Goal: Obtain resource: Download file/media

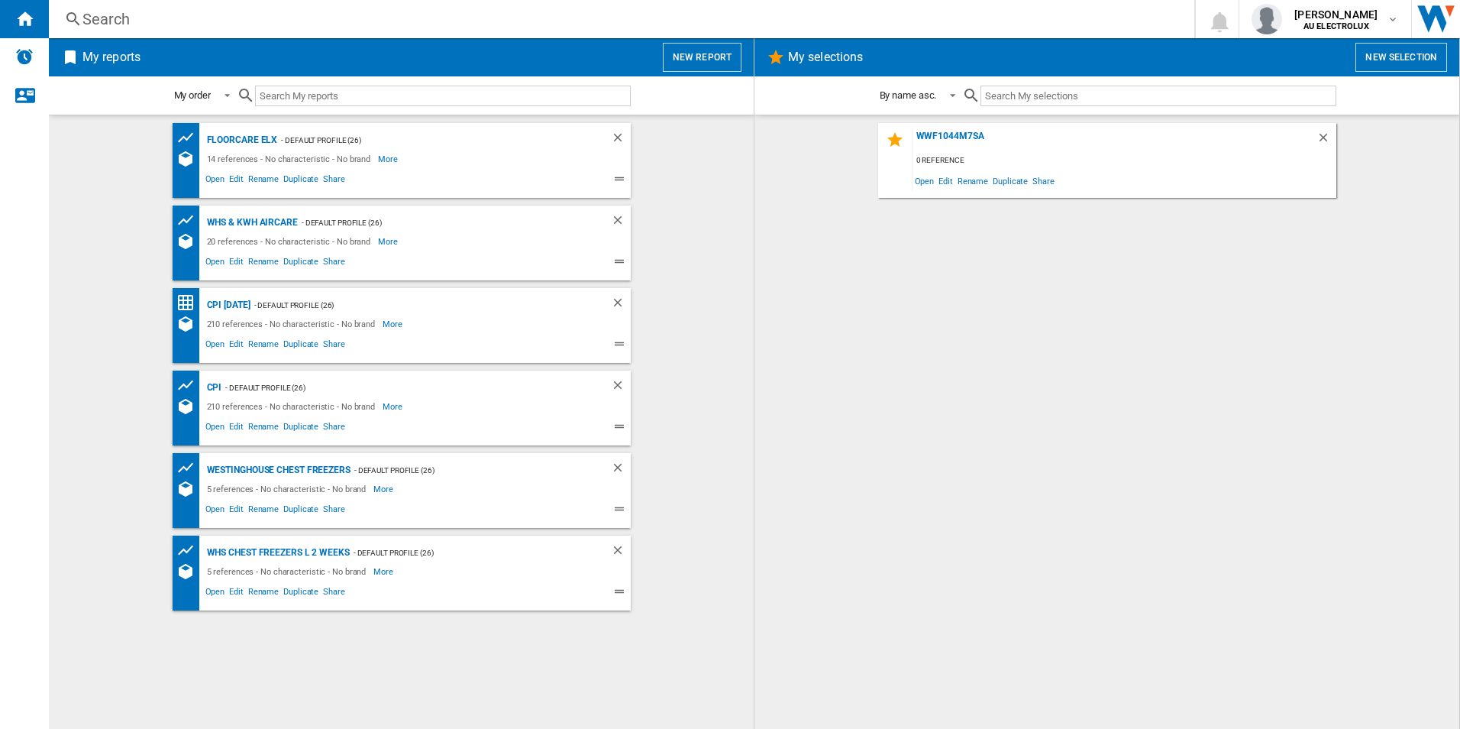
click at [678, 57] on button "New report" at bounding box center [702, 57] width 79 height 29
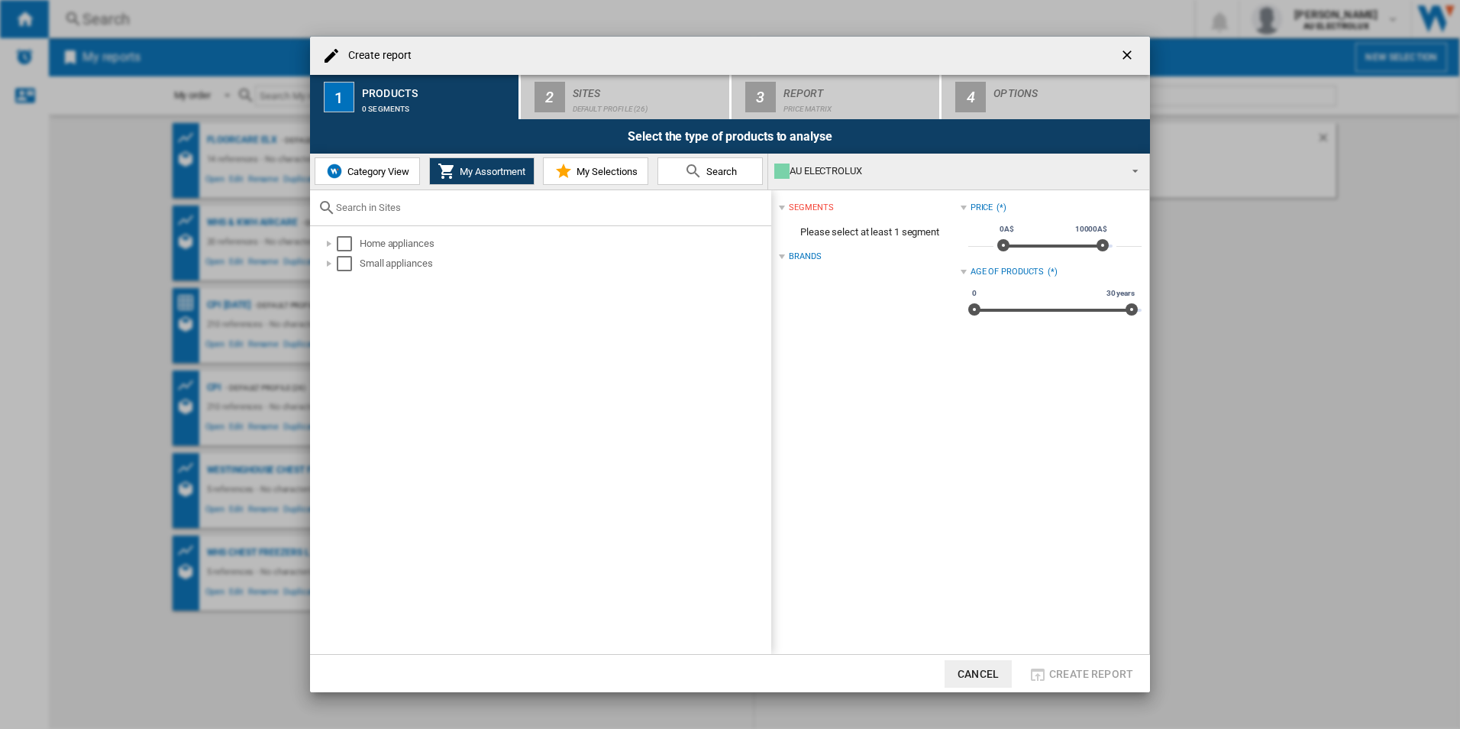
click at [451, 209] on input "text" at bounding box center [550, 207] width 428 height 11
type input "EWF1043"
click at [671, 174] on button "Search" at bounding box center [710, 170] width 105 height 27
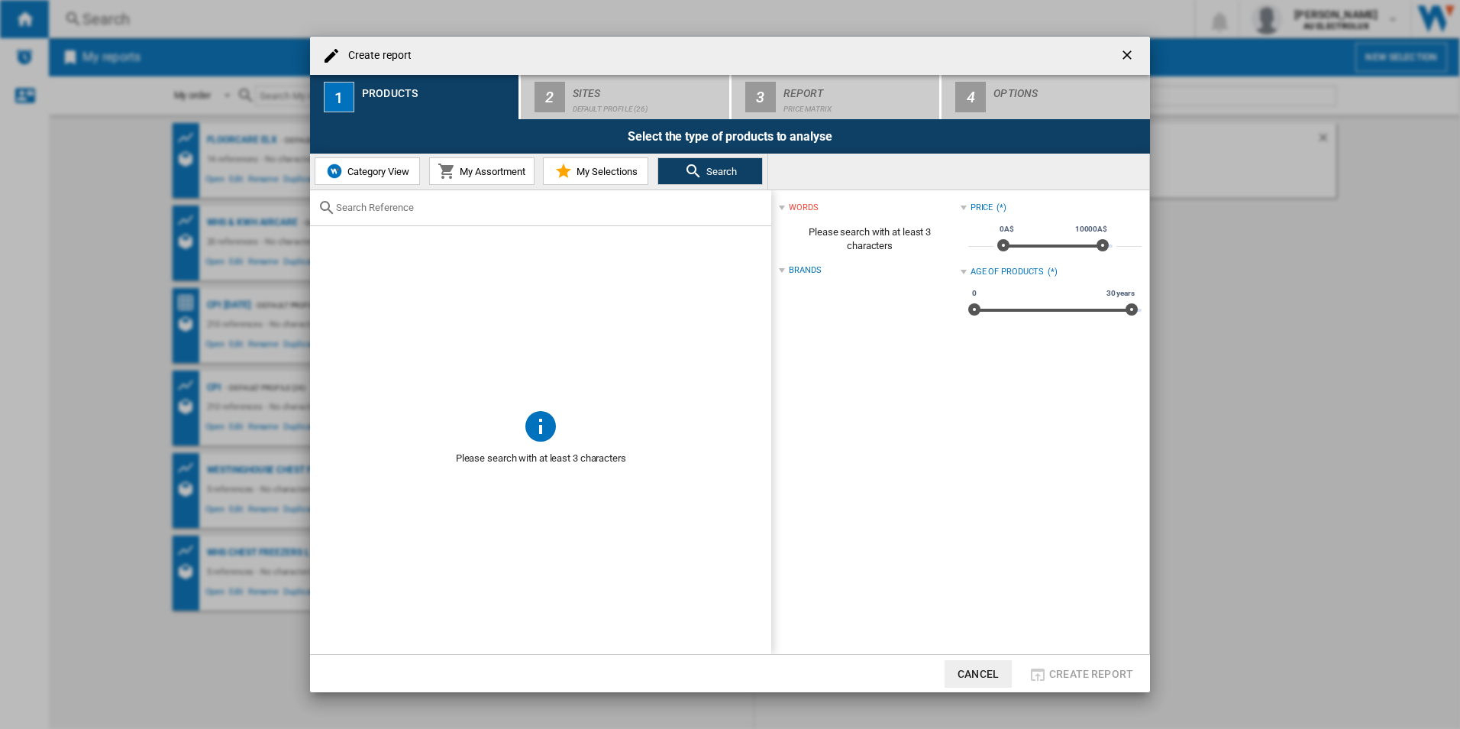
click at [442, 211] on input "text" at bounding box center [550, 207] width 428 height 11
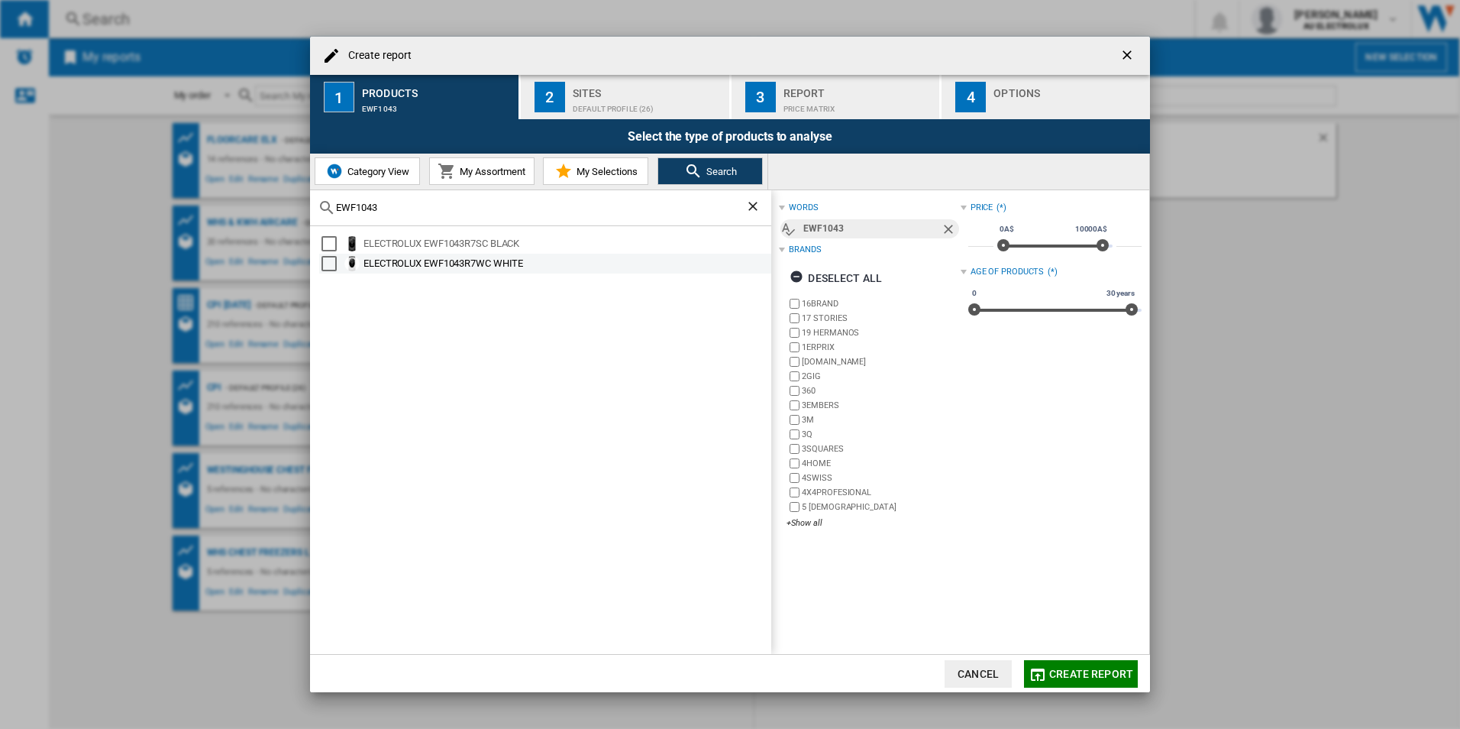
click at [337, 241] on md-checkbox "Select" at bounding box center [333, 243] width 23 height 15
click at [335, 264] on div "Select" at bounding box center [329, 263] width 15 height 15
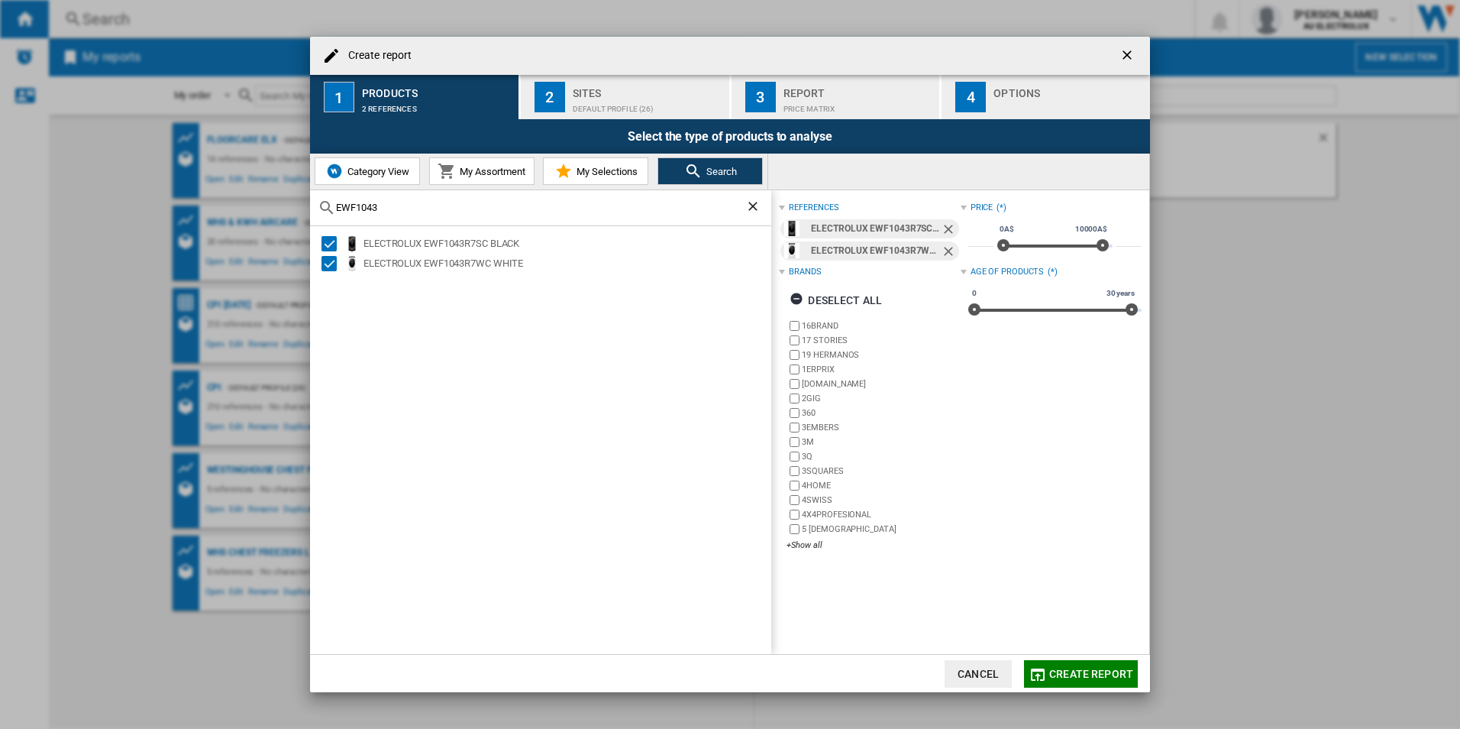
click at [368, 213] on input "EWF1043" at bounding box center [540, 207] width 409 height 11
click at [325, 241] on div "Select" at bounding box center [329, 243] width 15 height 15
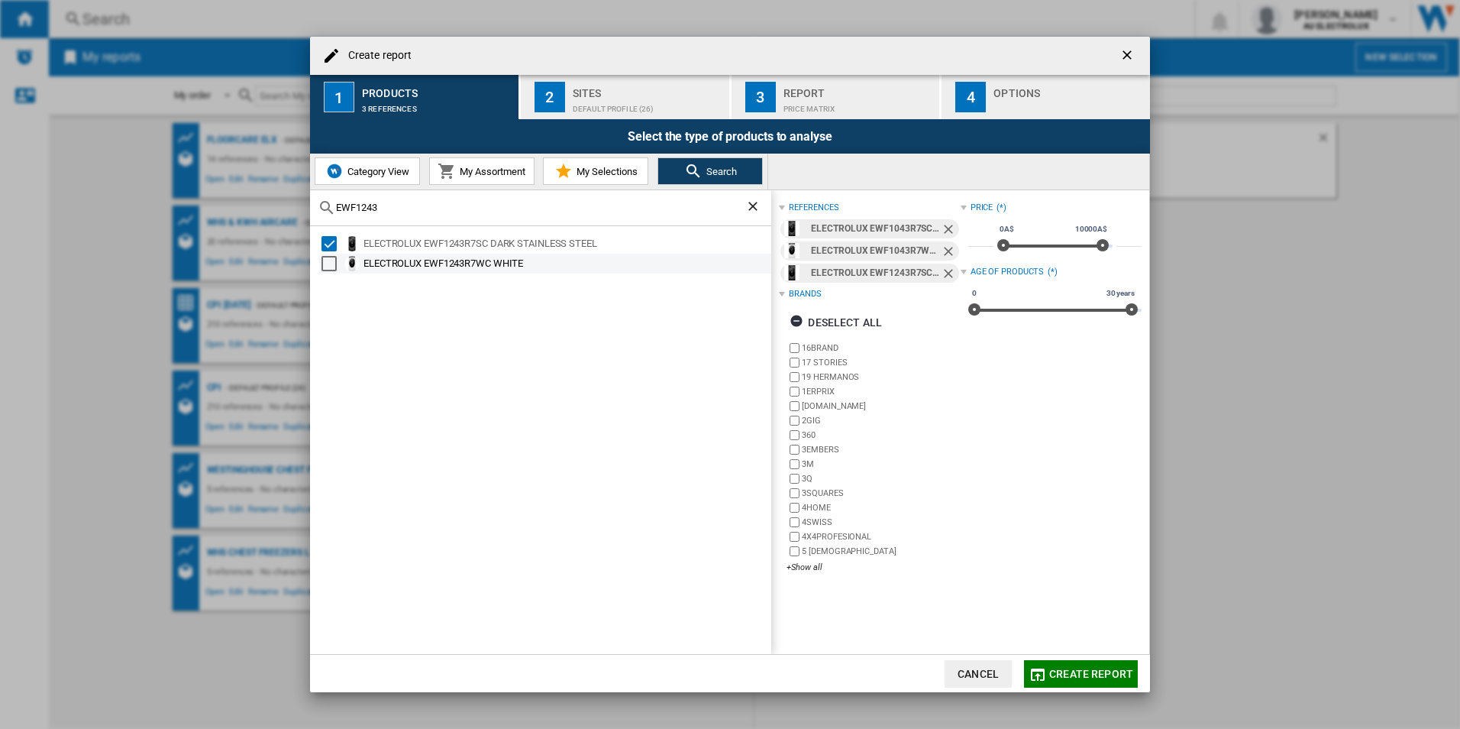
click at [328, 263] on div "Select" at bounding box center [329, 263] width 15 height 15
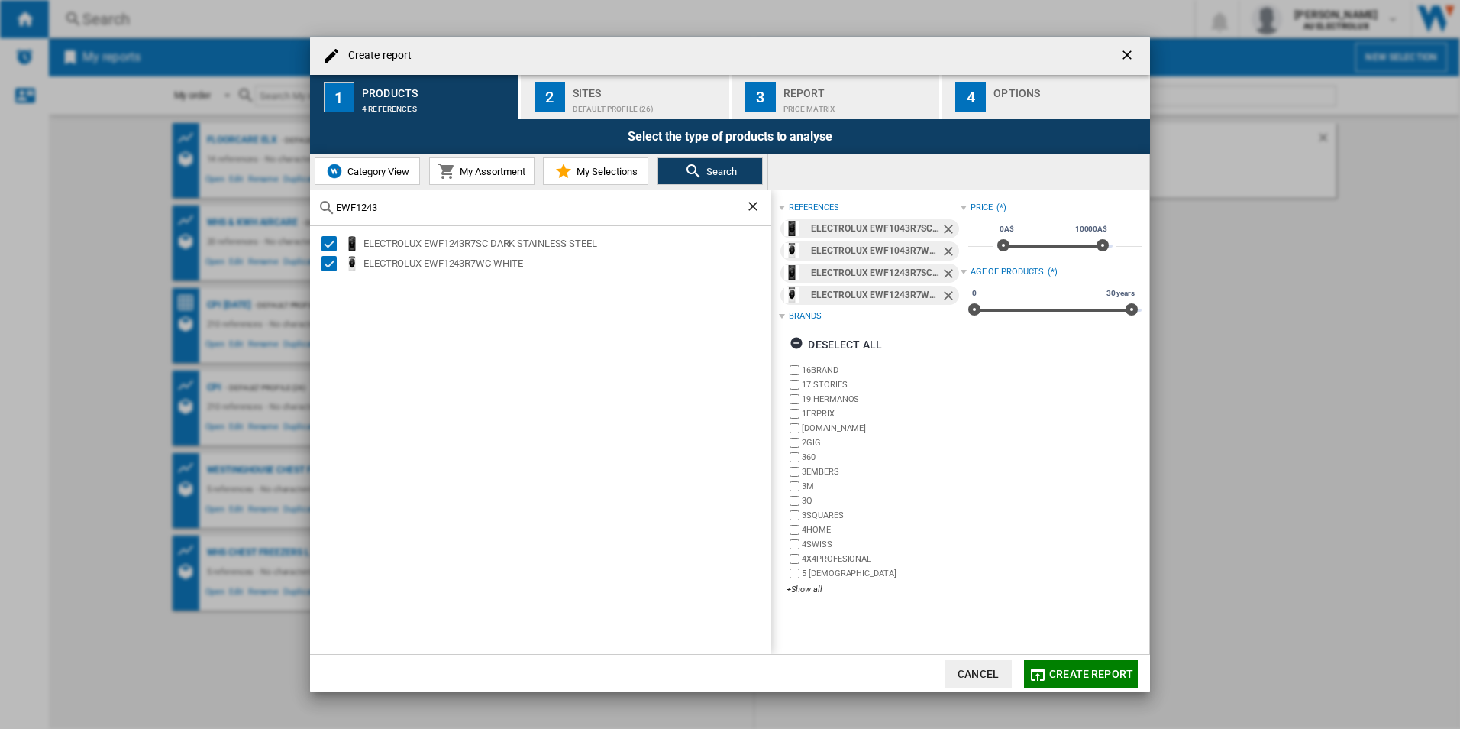
drag, startPoint x: 435, startPoint y: 202, endPoint x: 251, endPoint y: 197, distance: 183.4
click at [251, 197] on div "Create report 1 Products 4 references 2 Sites Default profile (26) 3 Report Pri…" at bounding box center [730, 364] width 1460 height 729
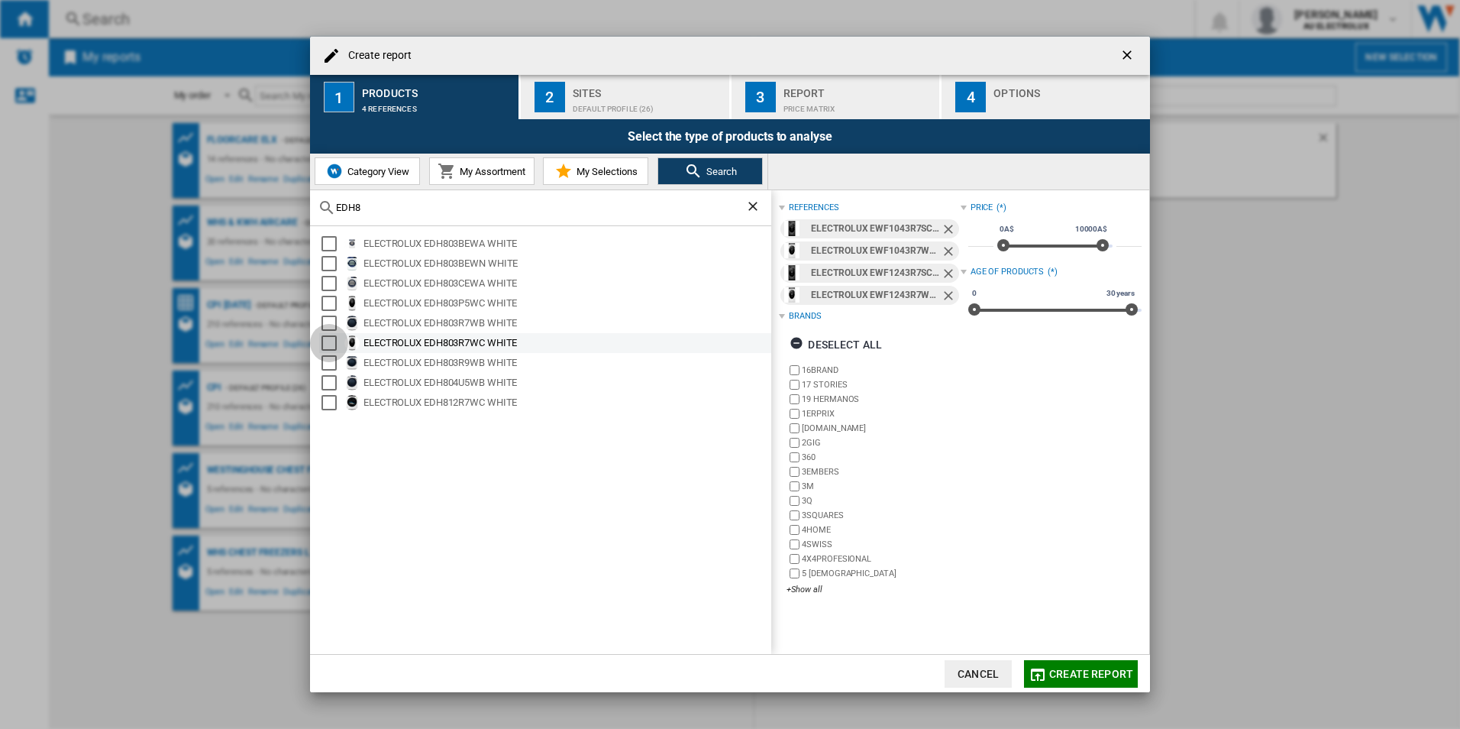
click at [330, 342] on div "Select" at bounding box center [329, 342] width 15 height 15
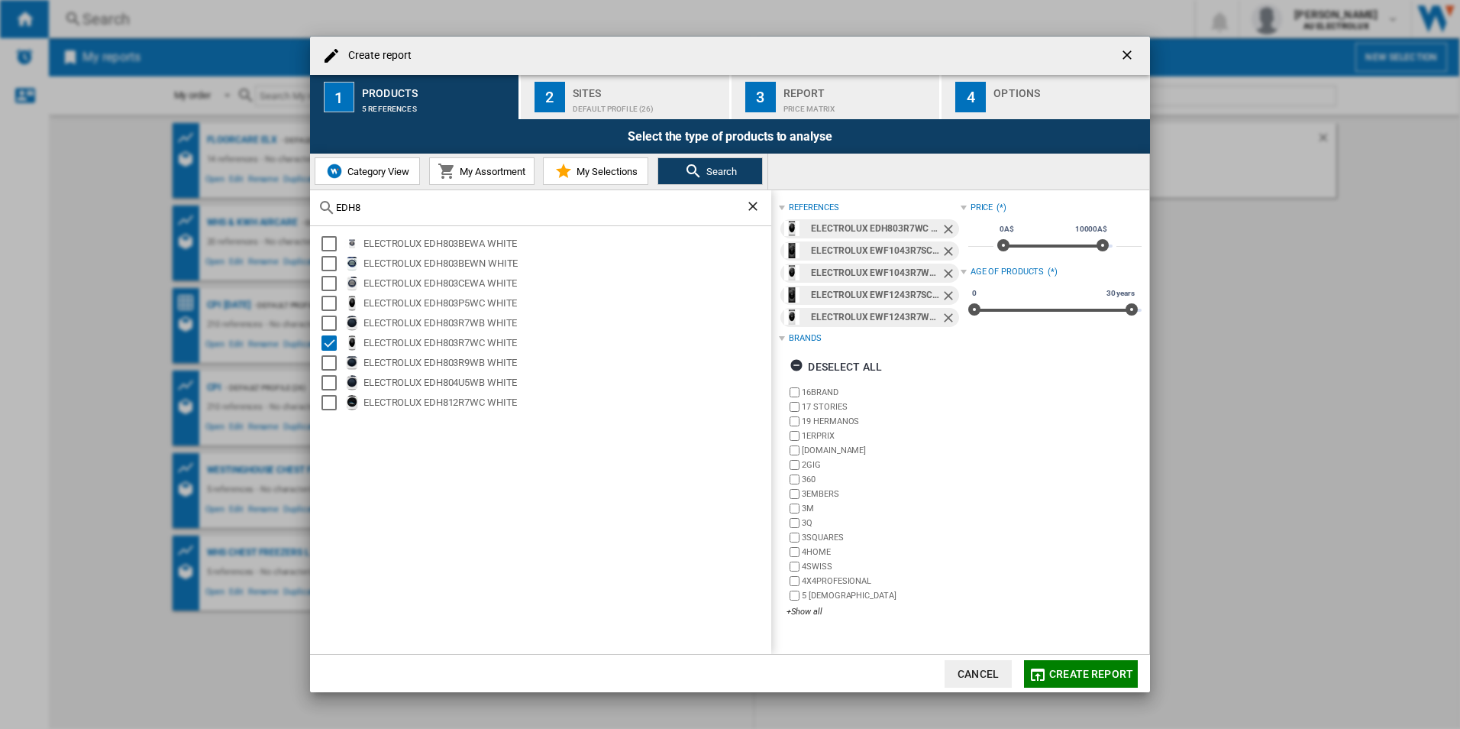
click at [364, 207] on input "EDH8" at bounding box center [540, 207] width 409 height 11
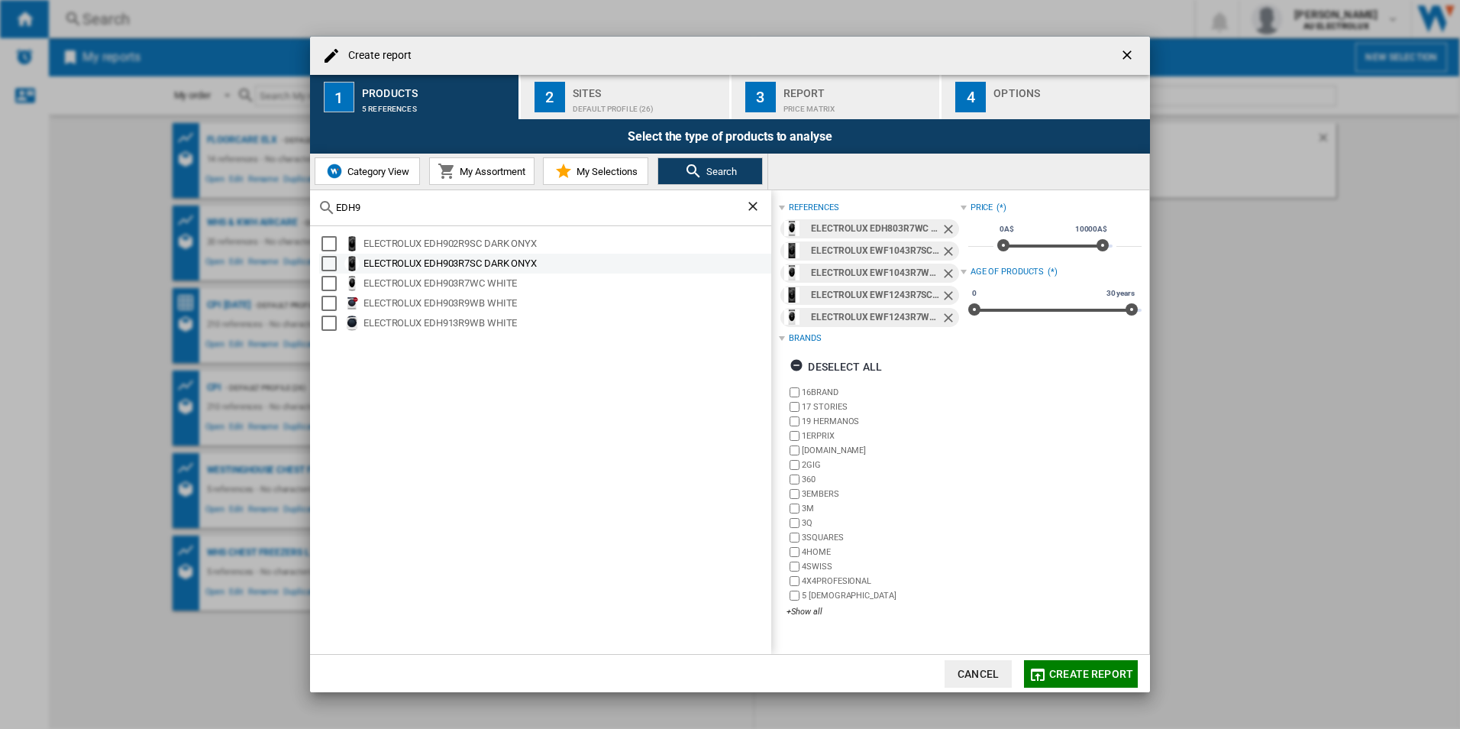
type input "EDH9"
click at [332, 257] on div "Select" at bounding box center [329, 263] width 15 height 15
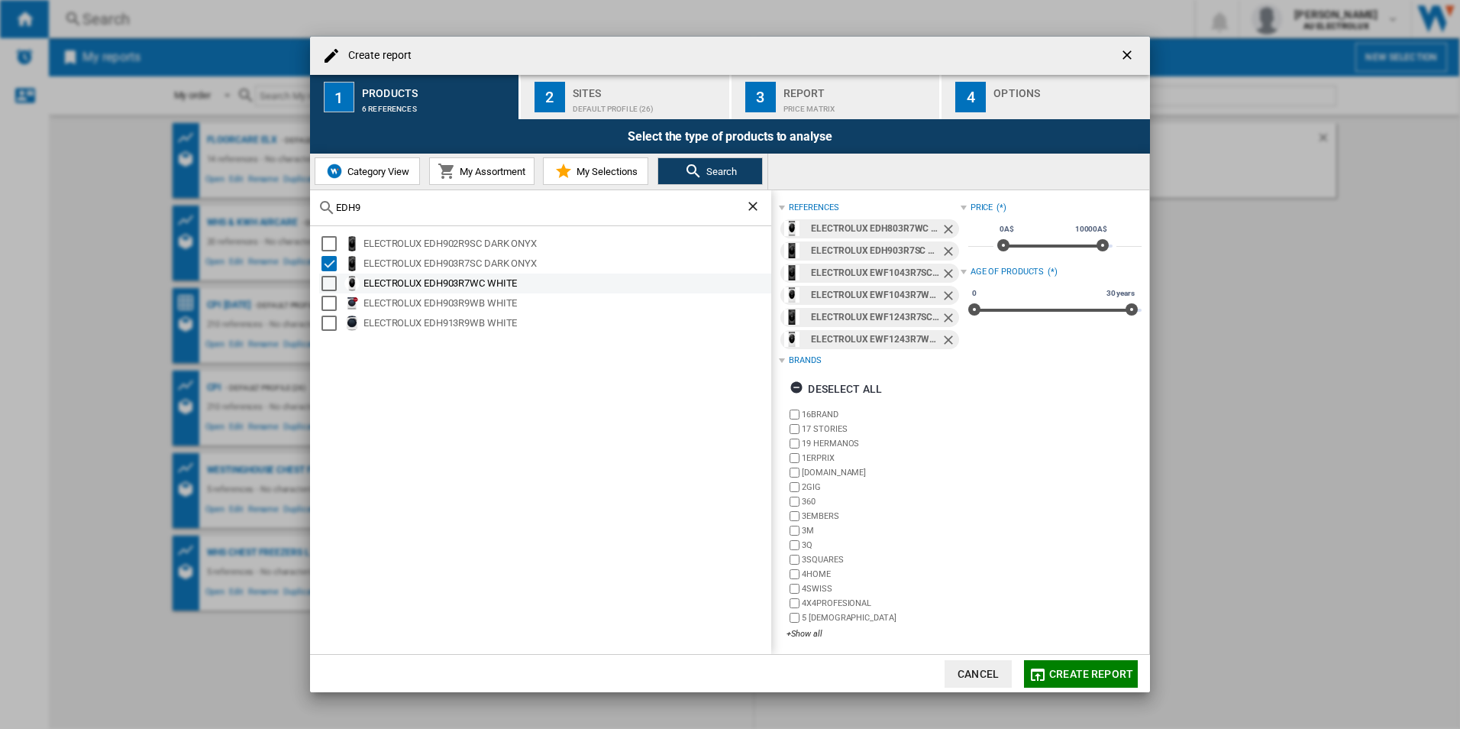
click at [329, 280] on div "Select" at bounding box center [329, 283] width 15 height 15
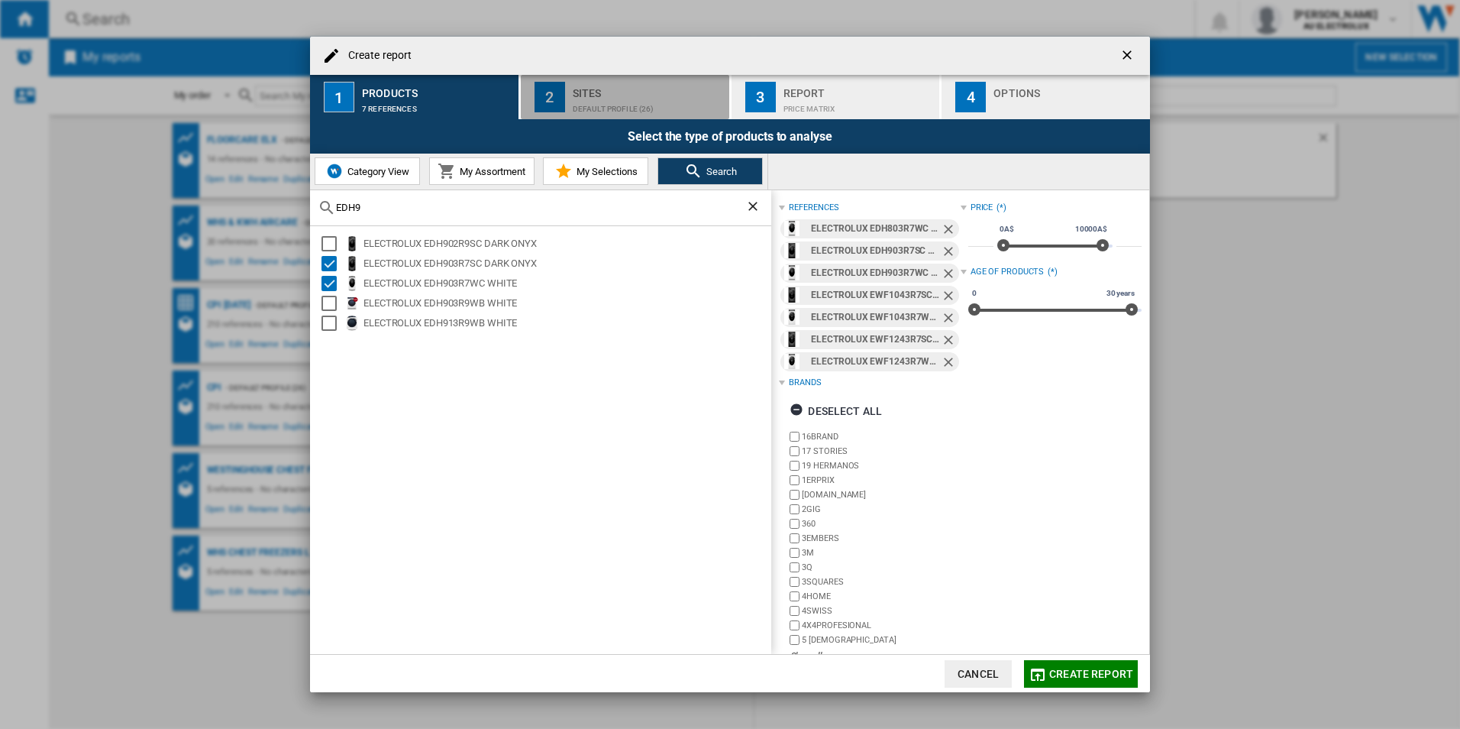
click at [607, 106] on div "Default profile (26)" at bounding box center [648, 105] width 150 height 16
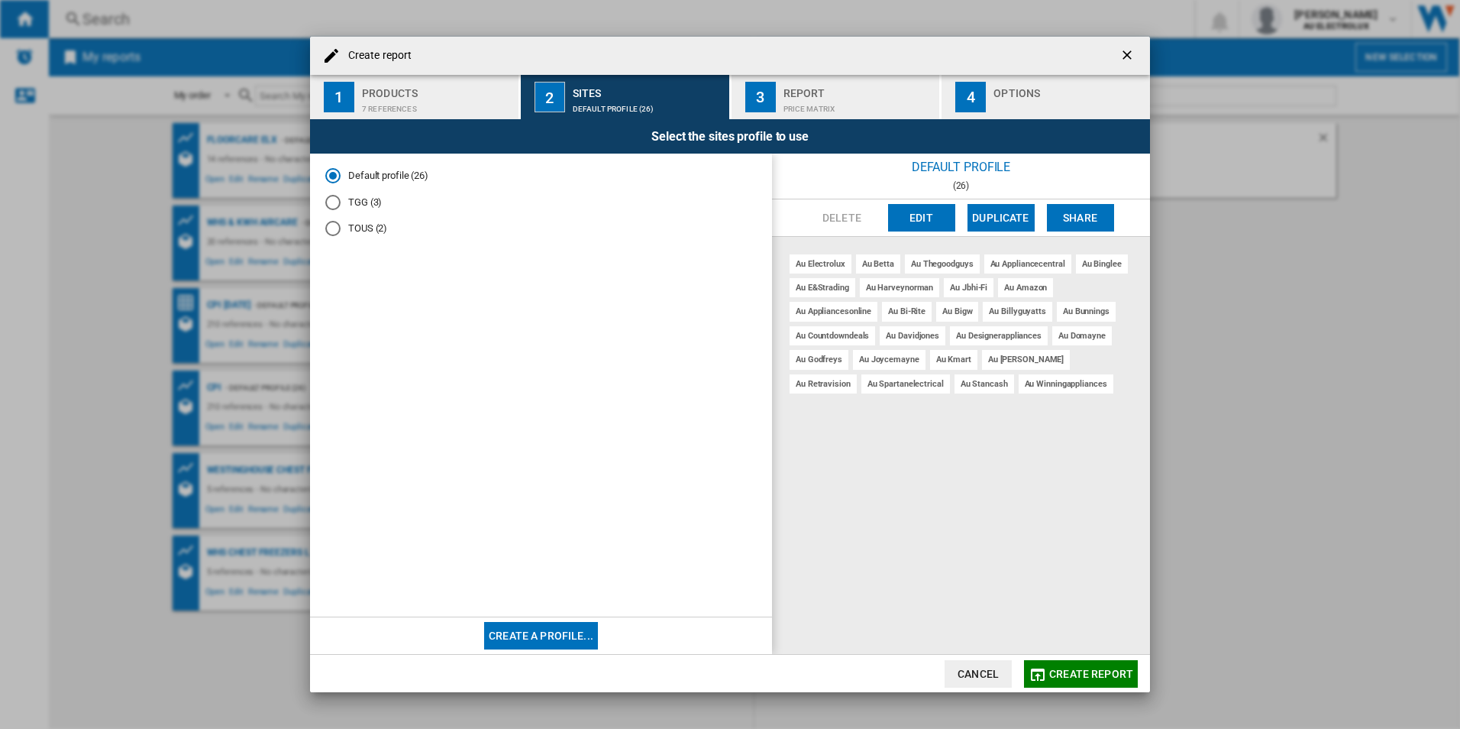
click at [846, 105] on div "Price Matrix" at bounding box center [859, 105] width 150 height 16
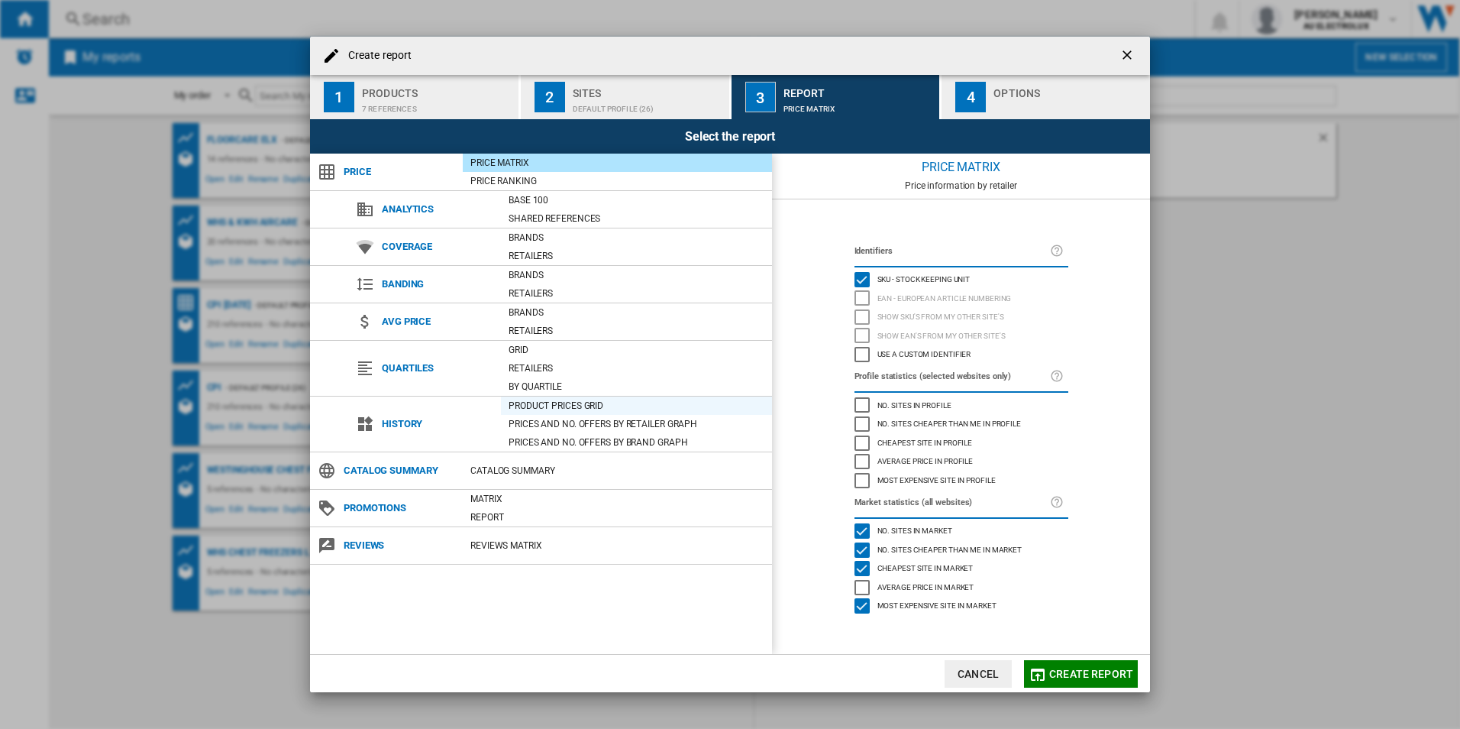
click at [582, 403] on div "Product prices grid" at bounding box center [636, 405] width 271 height 15
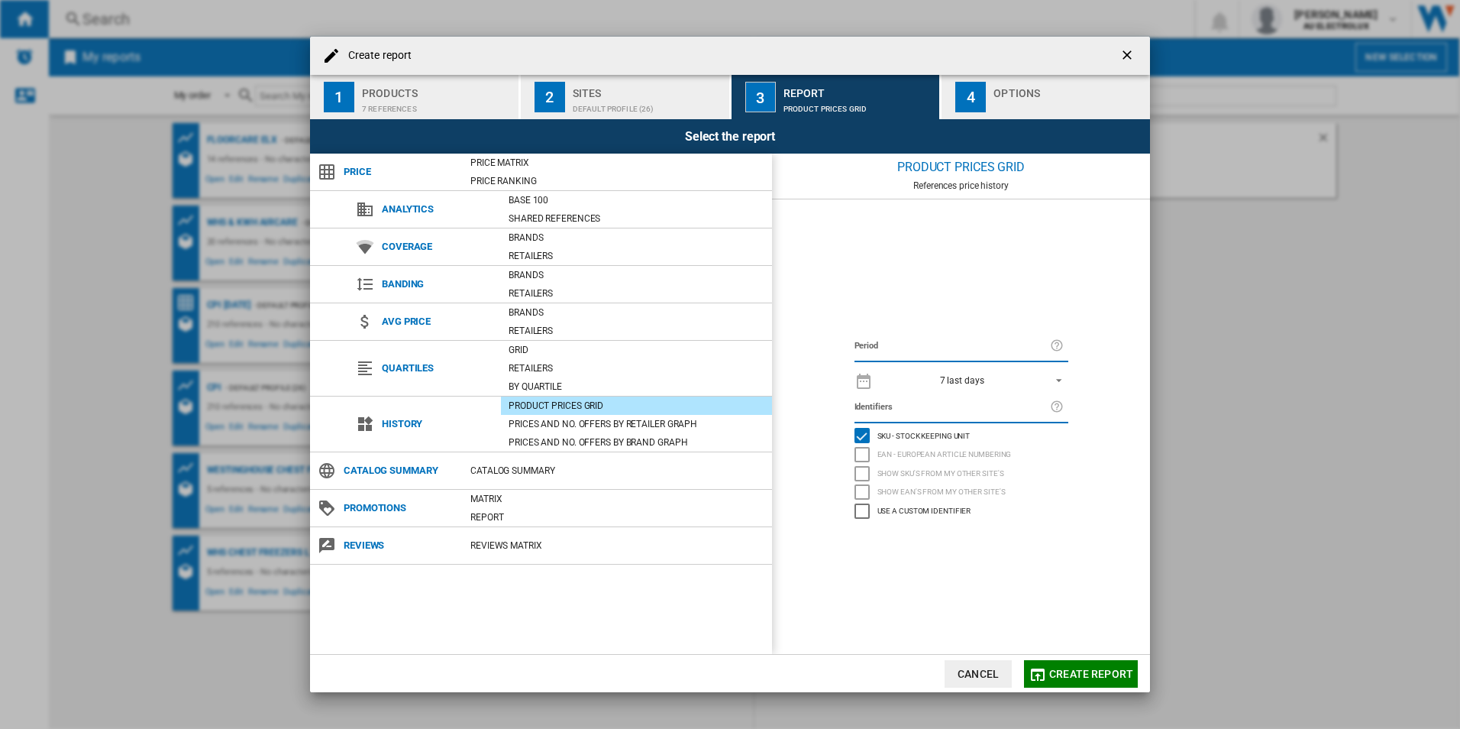
click at [977, 382] on div "7 last days" at bounding box center [962, 380] width 44 height 11
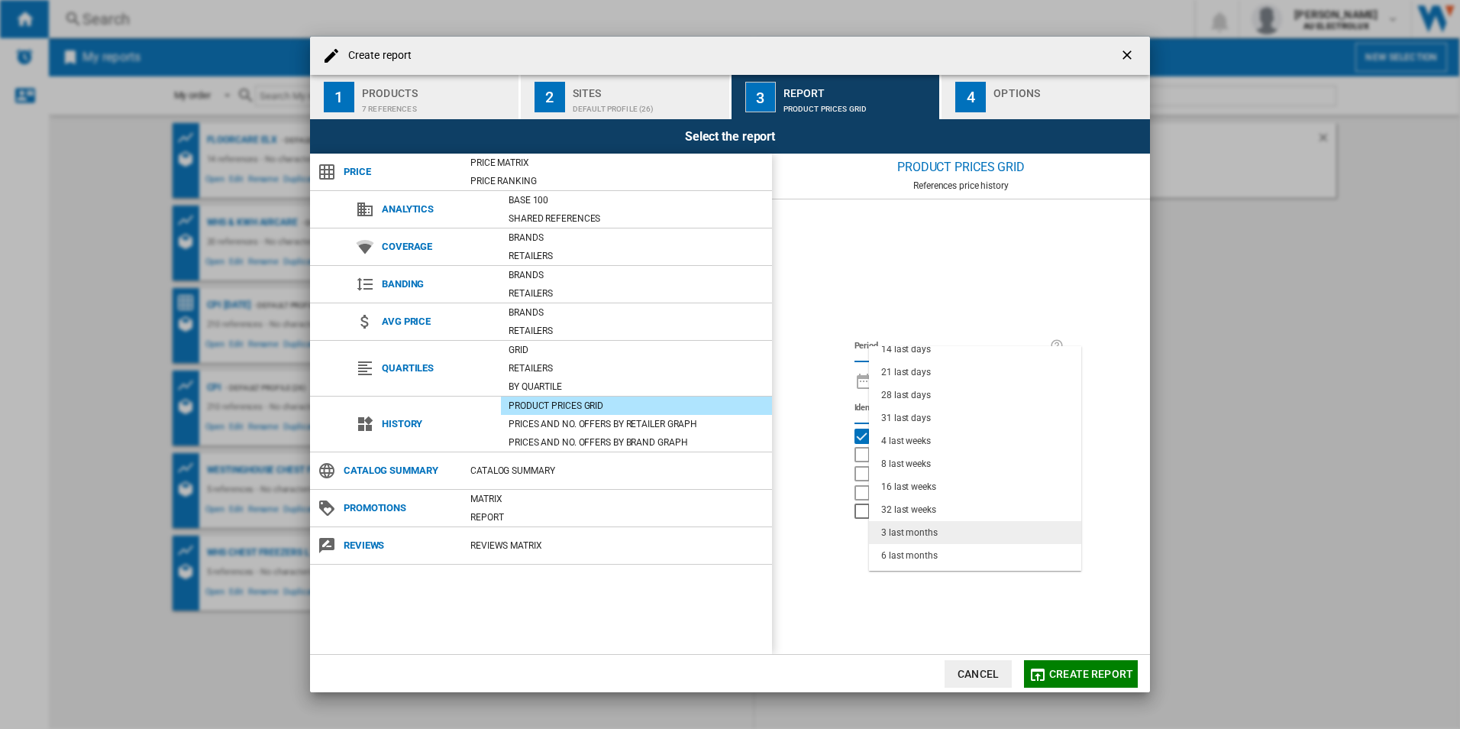
scroll to position [76, 0]
drag, startPoint x: 936, startPoint y: 437, endPoint x: 929, endPoint y: 443, distance: 9.2
click at [929, 443] on md-option "8 last weeks" at bounding box center [975, 441] width 212 height 23
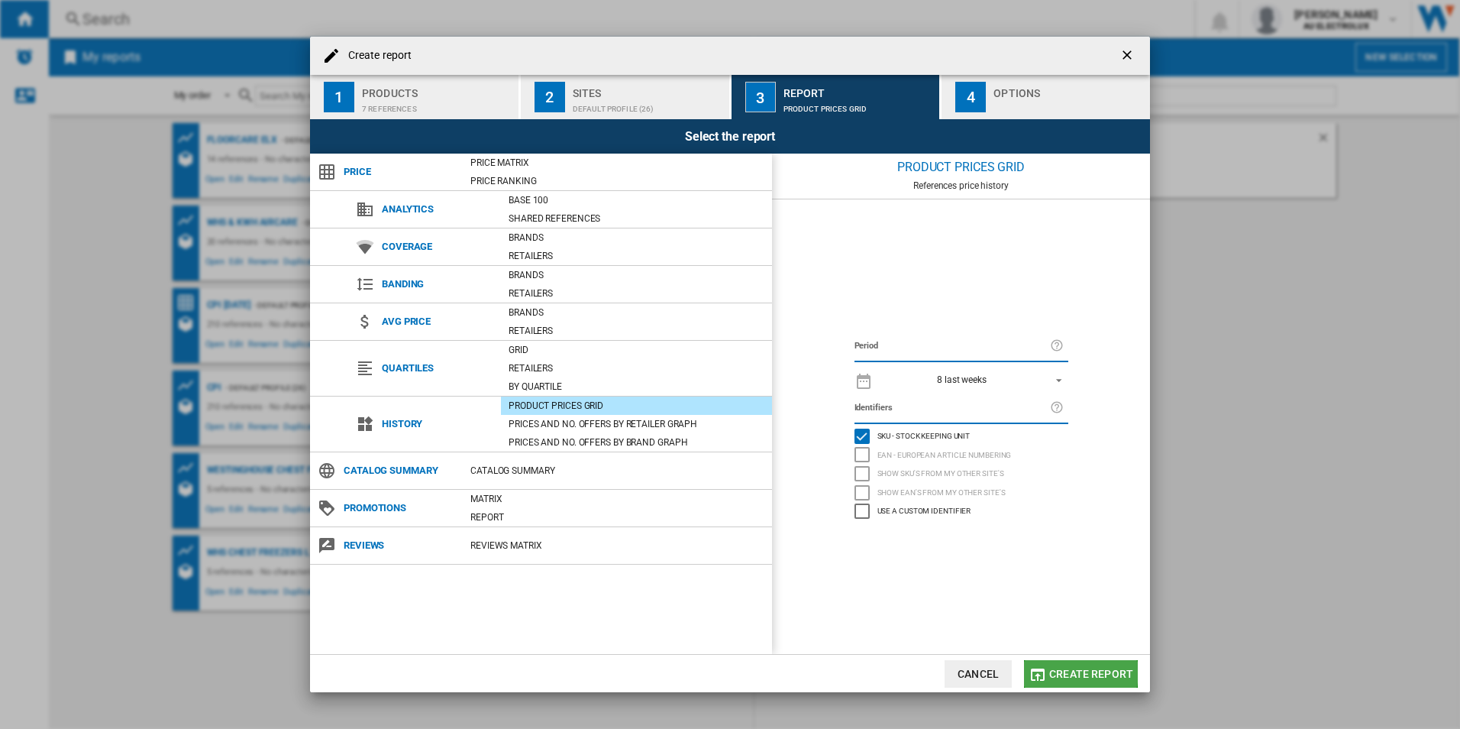
click at [1045, 668] on md-icon "button" at bounding box center [1038, 674] width 18 height 18
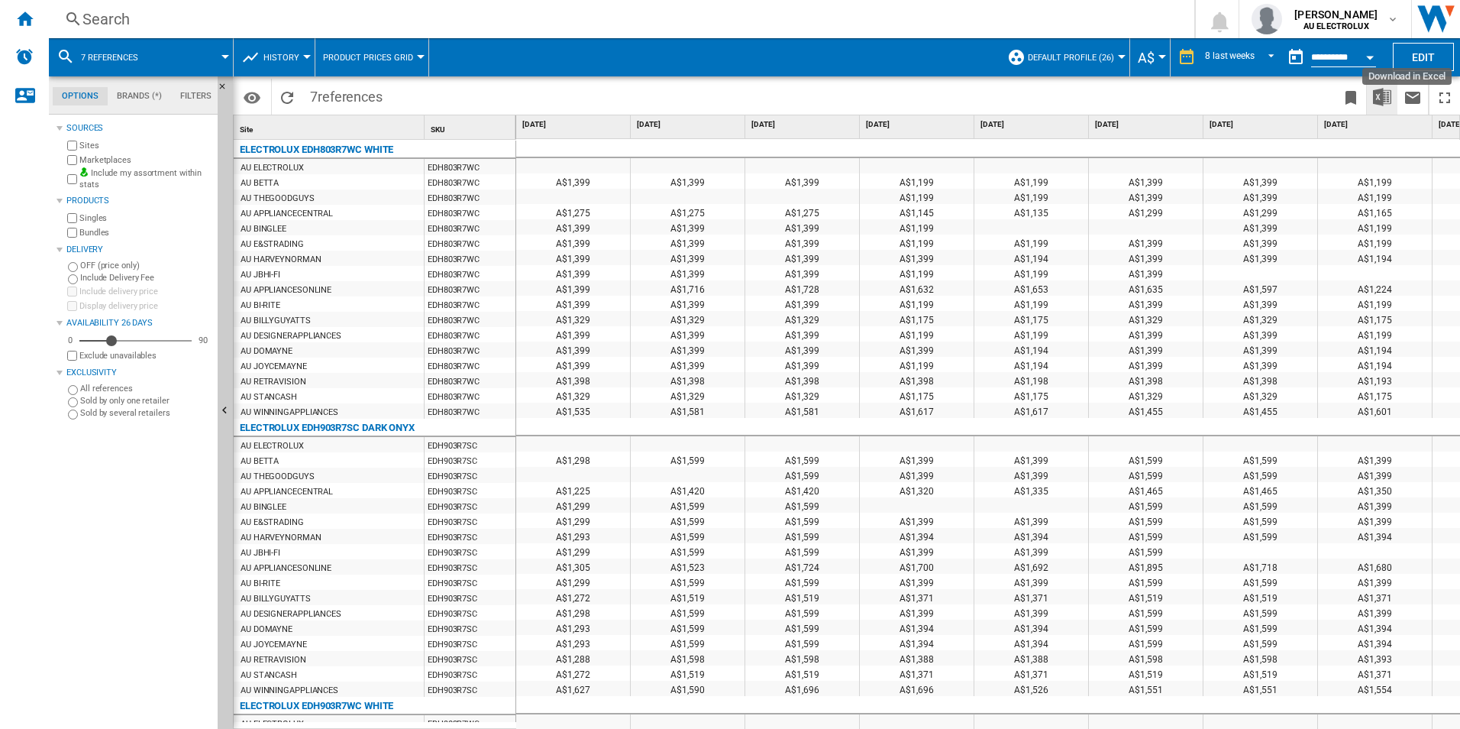
click at [1377, 101] on img "Download in Excel" at bounding box center [1382, 97] width 18 height 18
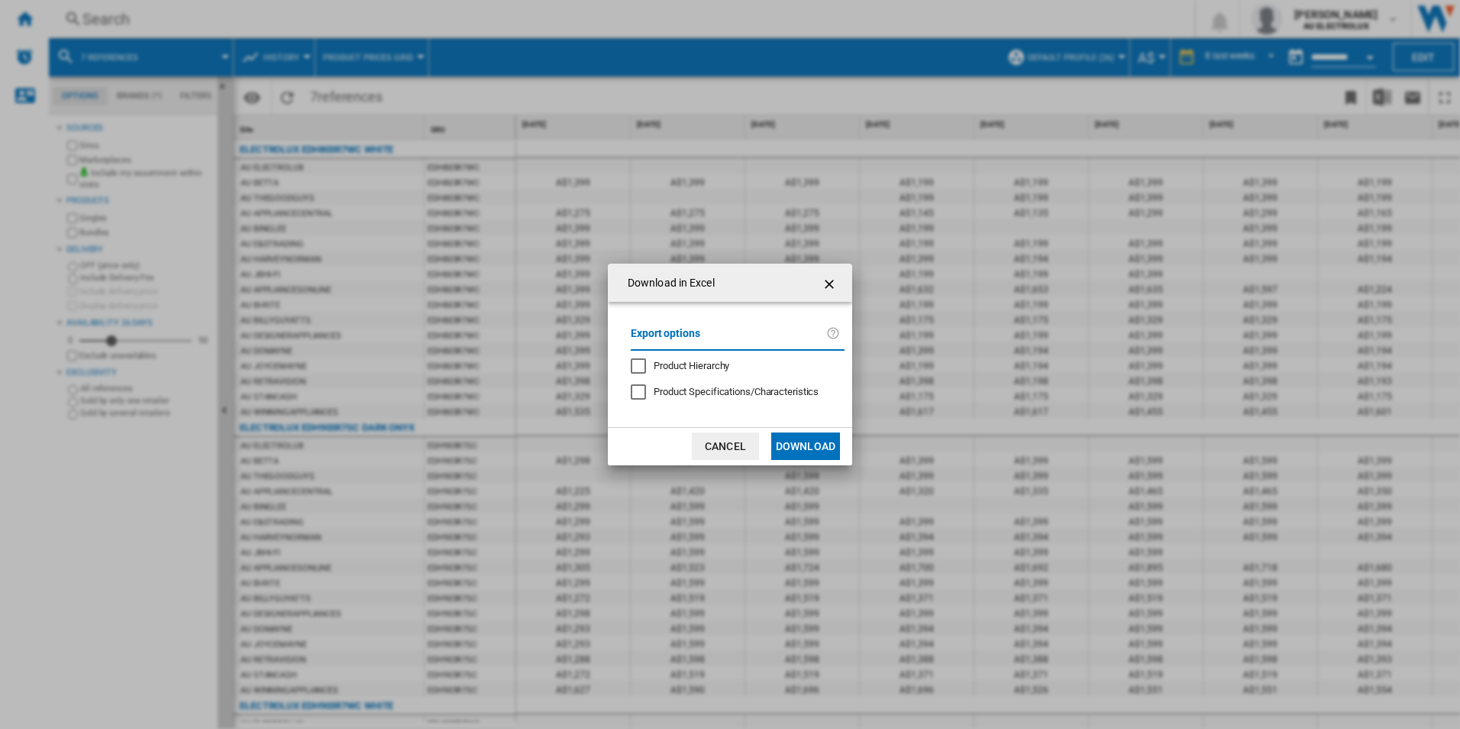
click at [687, 370] on span "Product Hierarchy" at bounding box center [692, 365] width 76 height 11
click at [806, 447] on button "Download" at bounding box center [805, 445] width 69 height 27
